Goal: Task Accomplishment & Management: Manage account settings

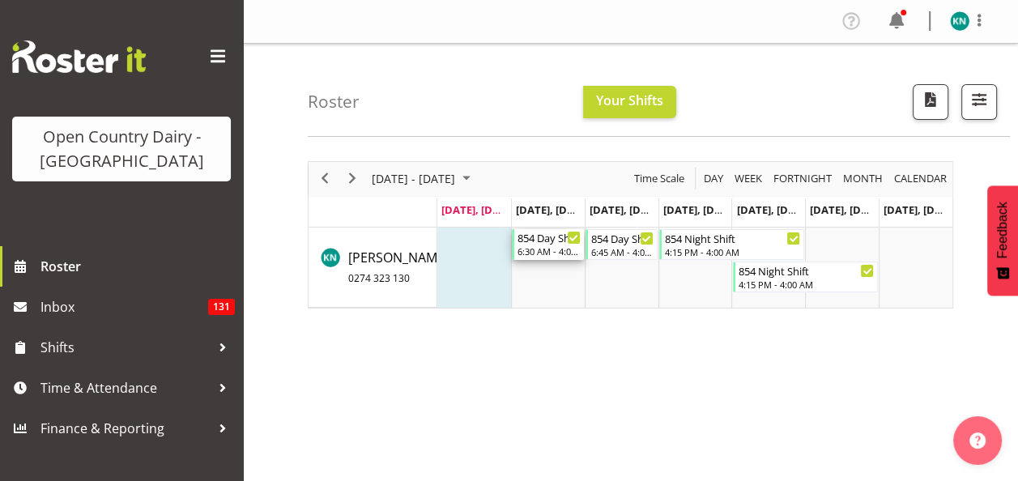
click at [536, 246] on div "6:30 AM - 4:00 PM" at bounding box center [549, 251] width 63 height 13
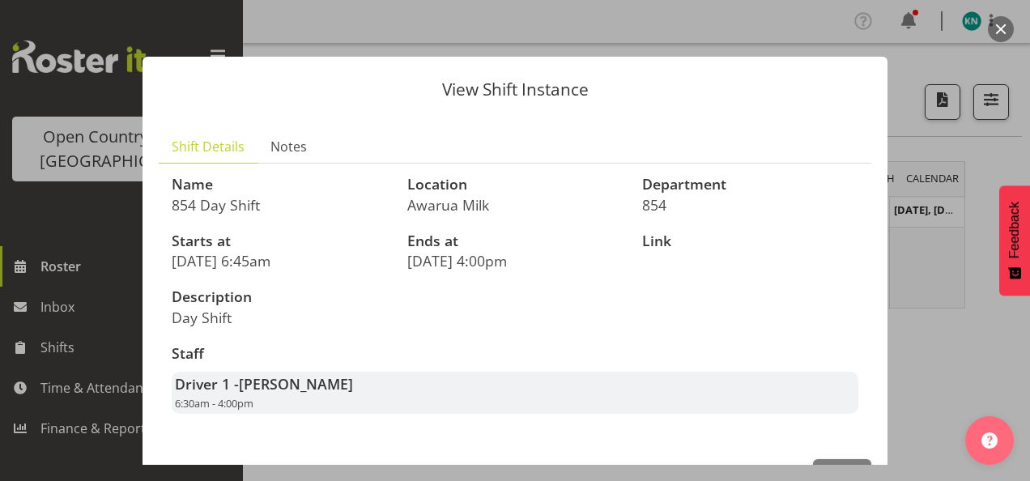
scroll to position [53, 0]
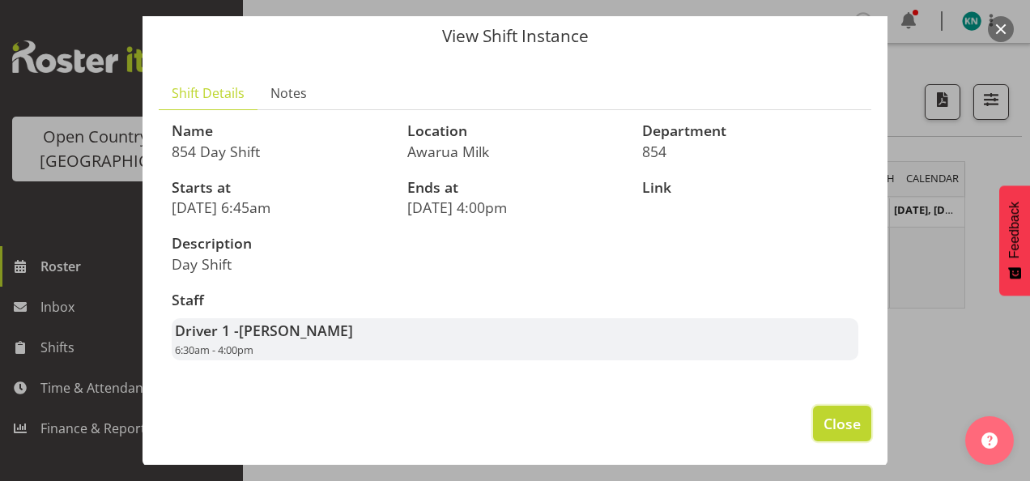
click at [831, 427] on span "Close" at bounding box center [842, 423] width 37 height 21
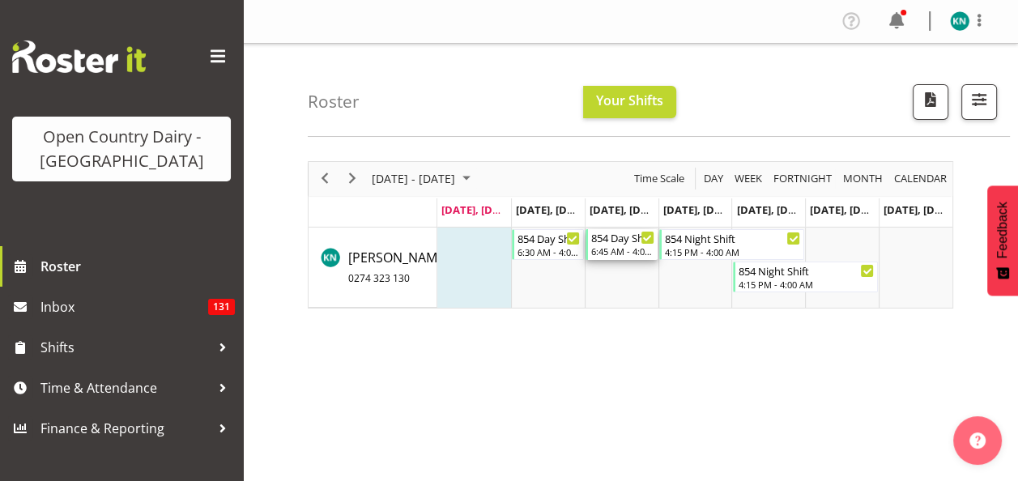
click at [624, 241] on div "854 Day Shift" at bounding box center [622, 237] width 63 height 16
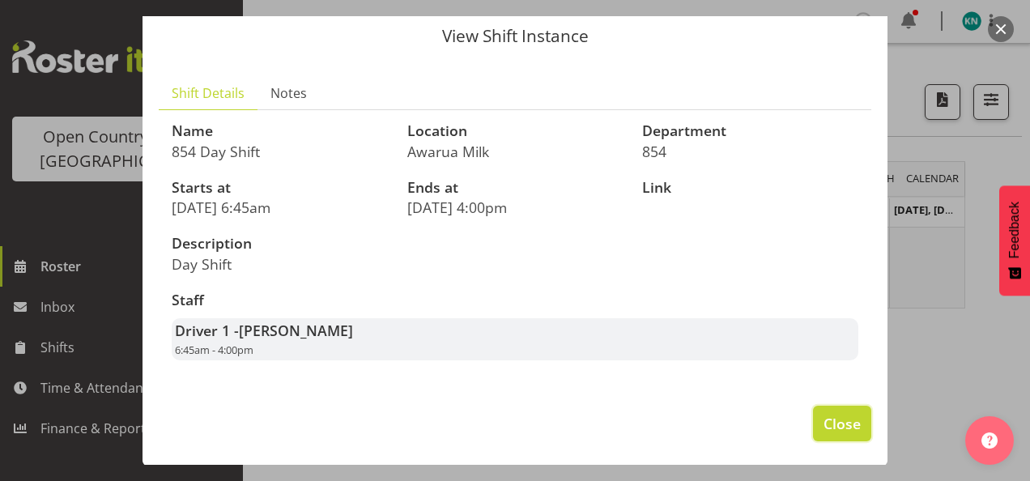
click at [830, 420] on span "Close" at bounding box center [842, 423] width 37 height 21
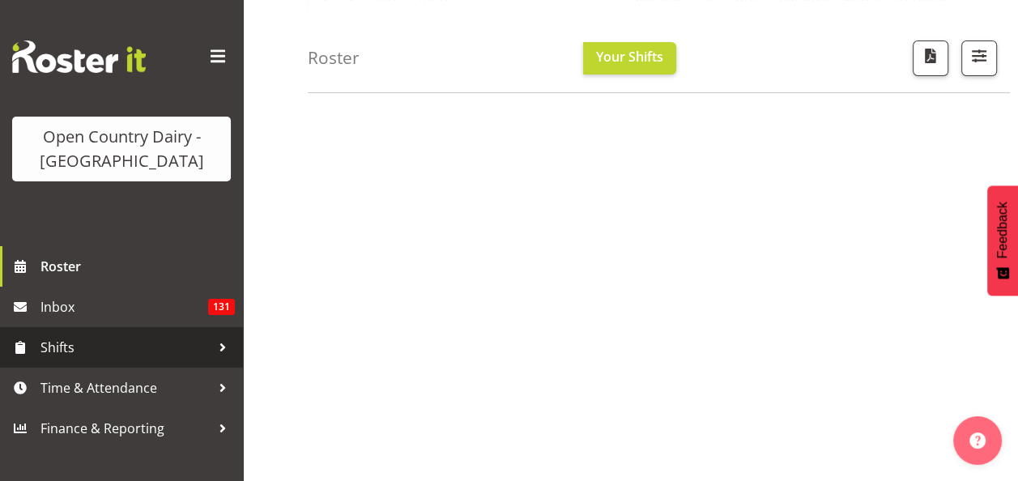
scroll to position [315, 0]
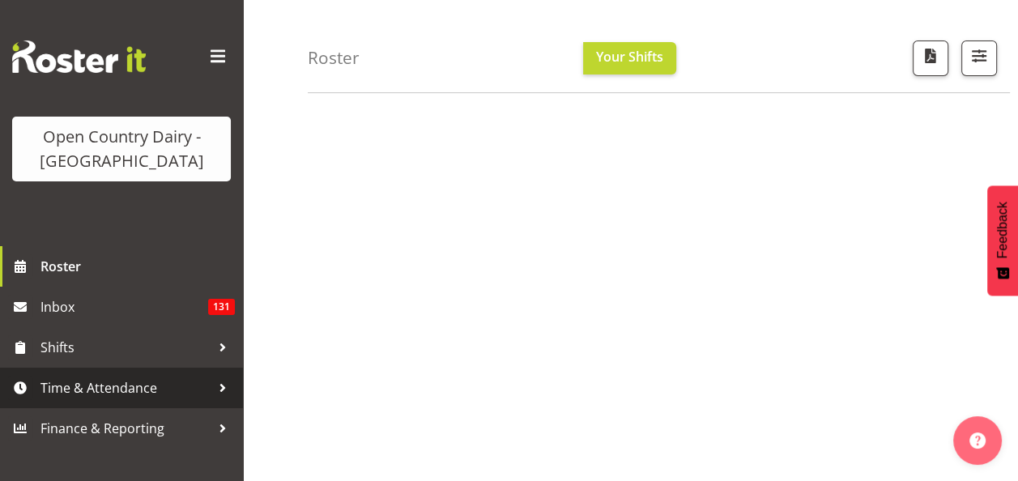
click at [143, 390] on span "Time & Attendance" at bounding box center [125, 388] width 170 height 24
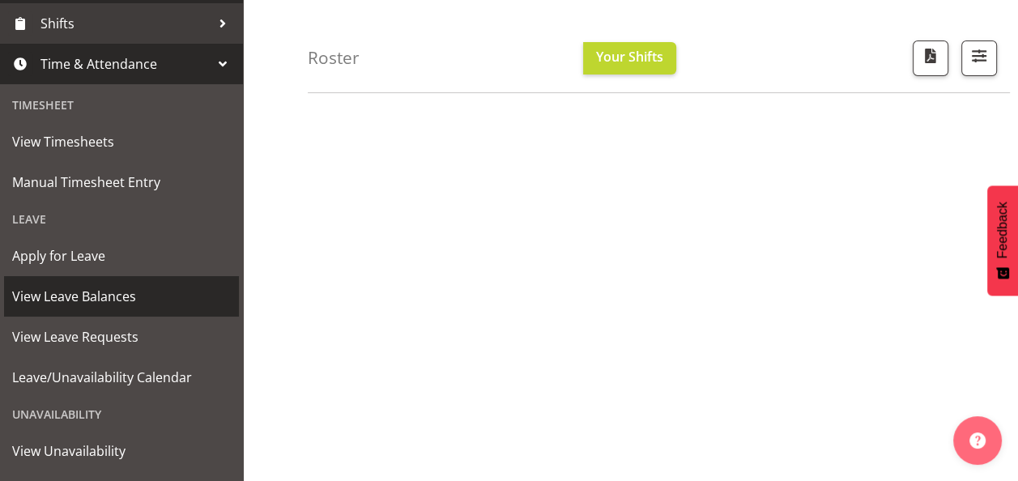
scroll to position [398, 0]
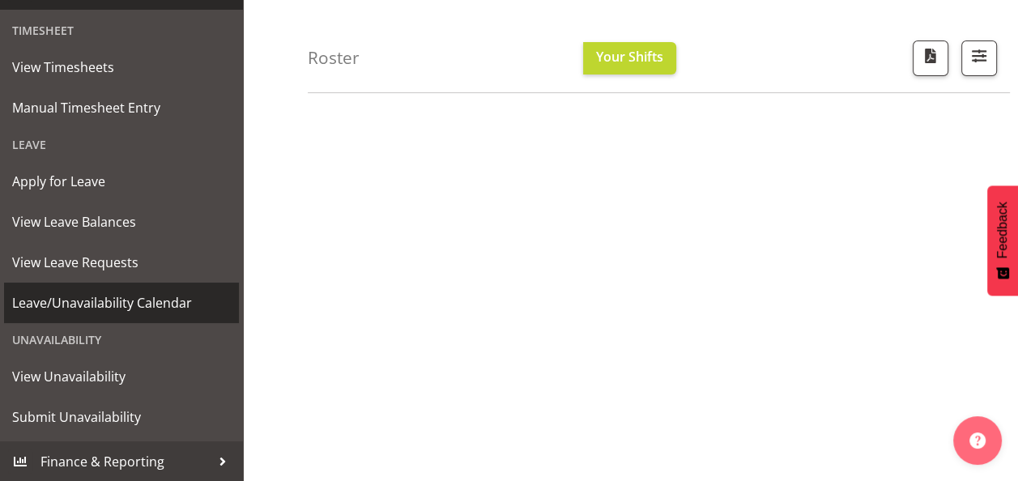
click at [153, 296] on span "Leave/Unavailability Calendar" at bounding box center [121, 303] width 219 height 24
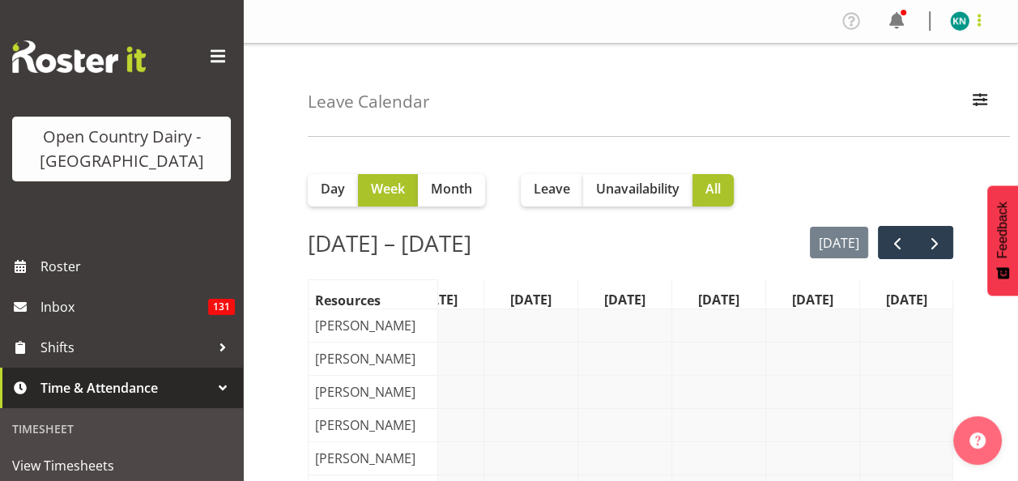
click at [982, 23] on span at bounding box center [979, 20] width 19 height 19
click at [888, 57] on link "Profile" at bounding box center [911, 55] width 156 height 29
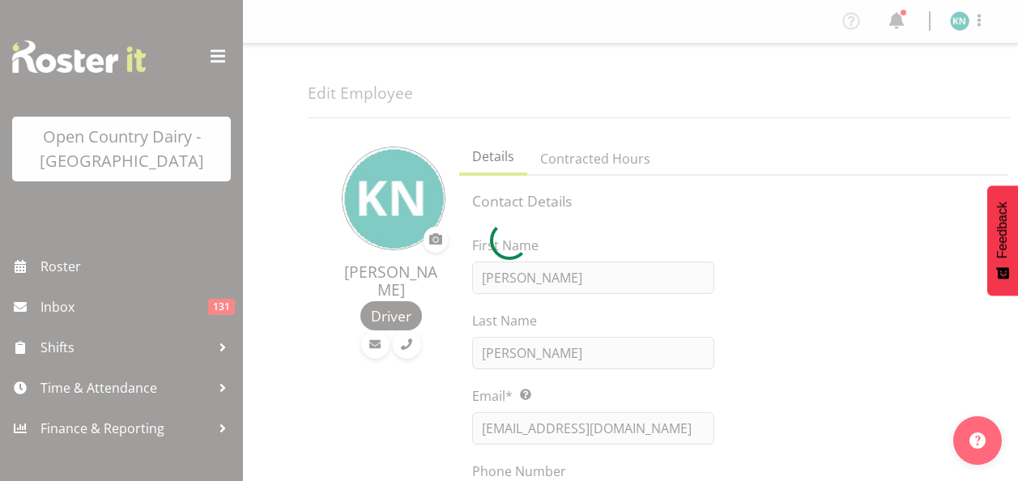
select select "TimelineWeek"
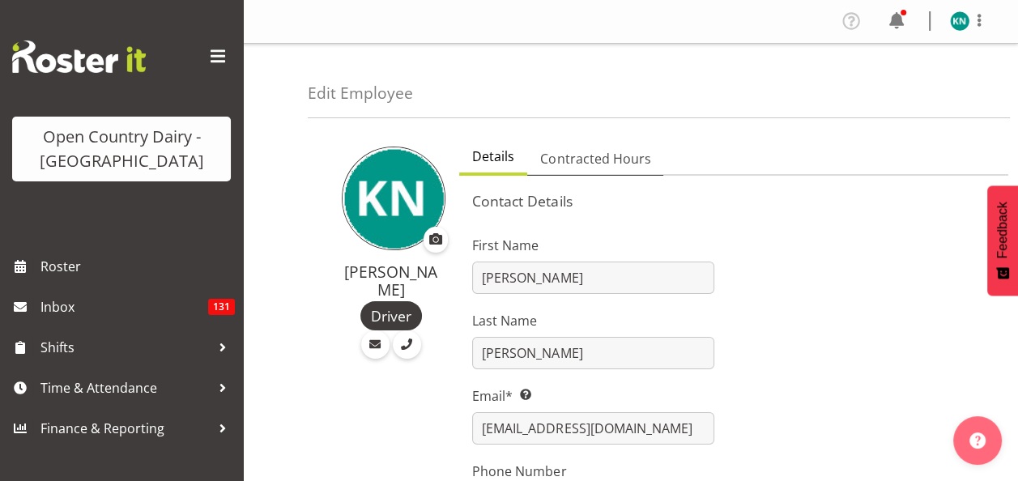
click at [588, 159] on span "Contracted Hours" at bounding box center [595, 158] width 110 height 19
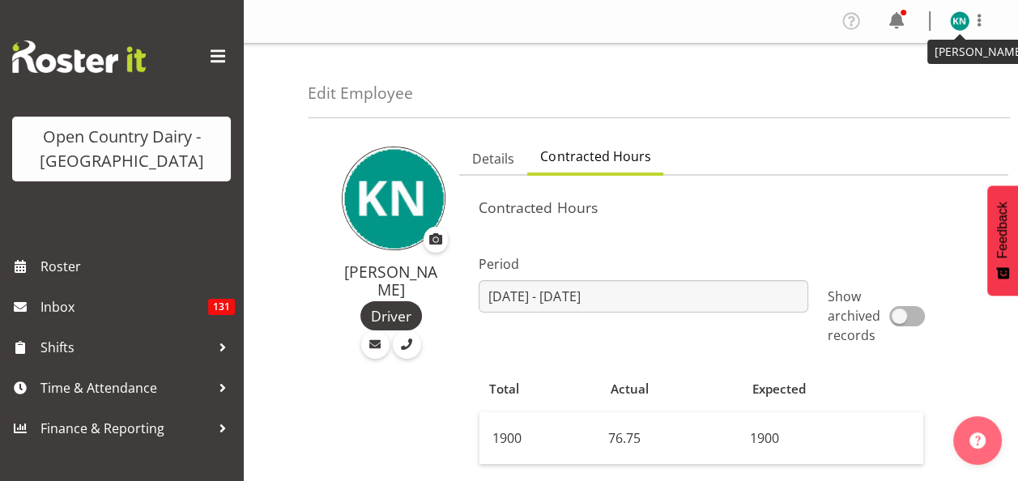
click at [958, 18] on img at bounding box center [959, 20] width 19 height 19
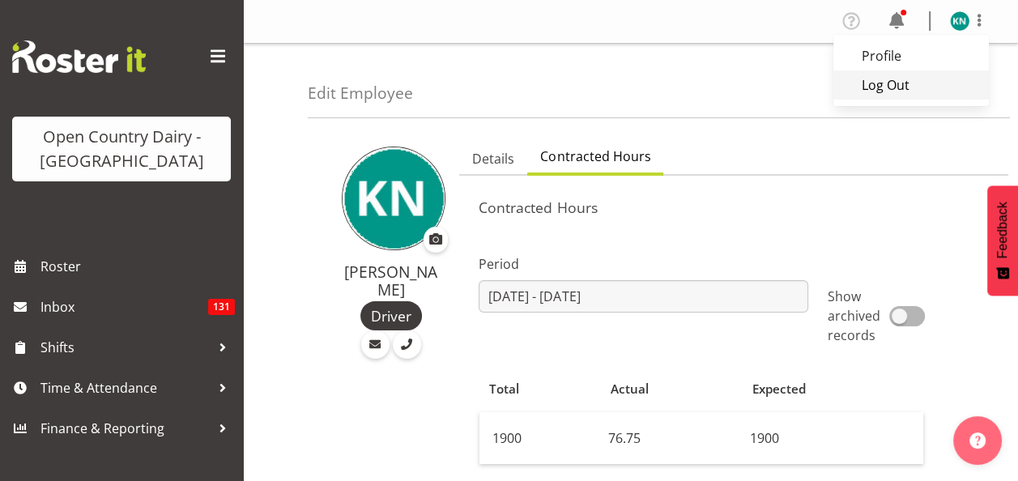
click at [886, 86] on link "Log Out" at bounding box center [911, 84] width 156 height 29
